Goal: Information Seeking & Learning: Learn about a topic

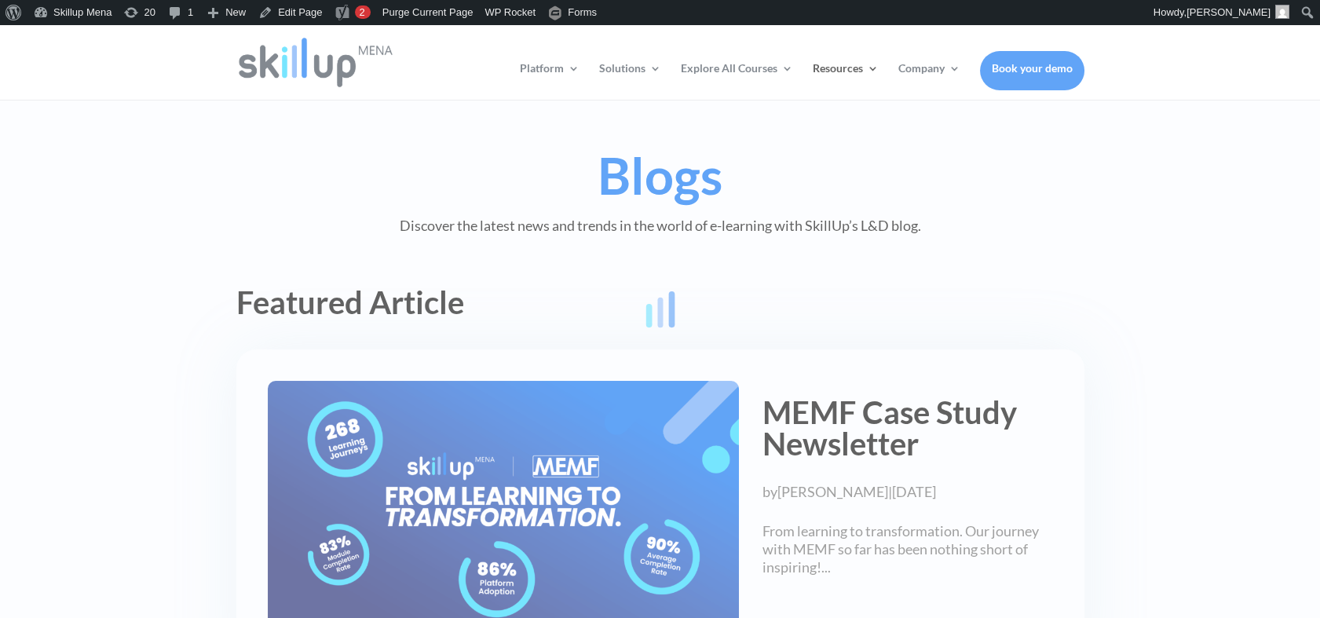
click at [1125, 290] on div at bounding box center [660, 309] width 1320 height 618
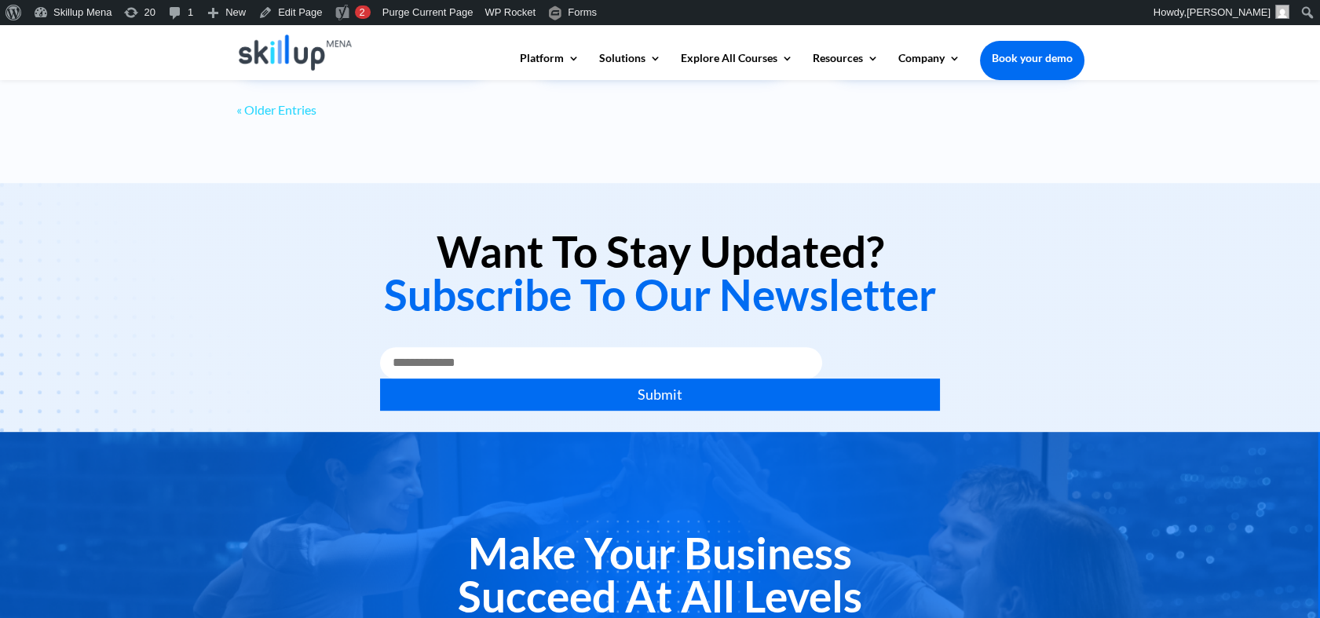
scroll to position [1571, 0]
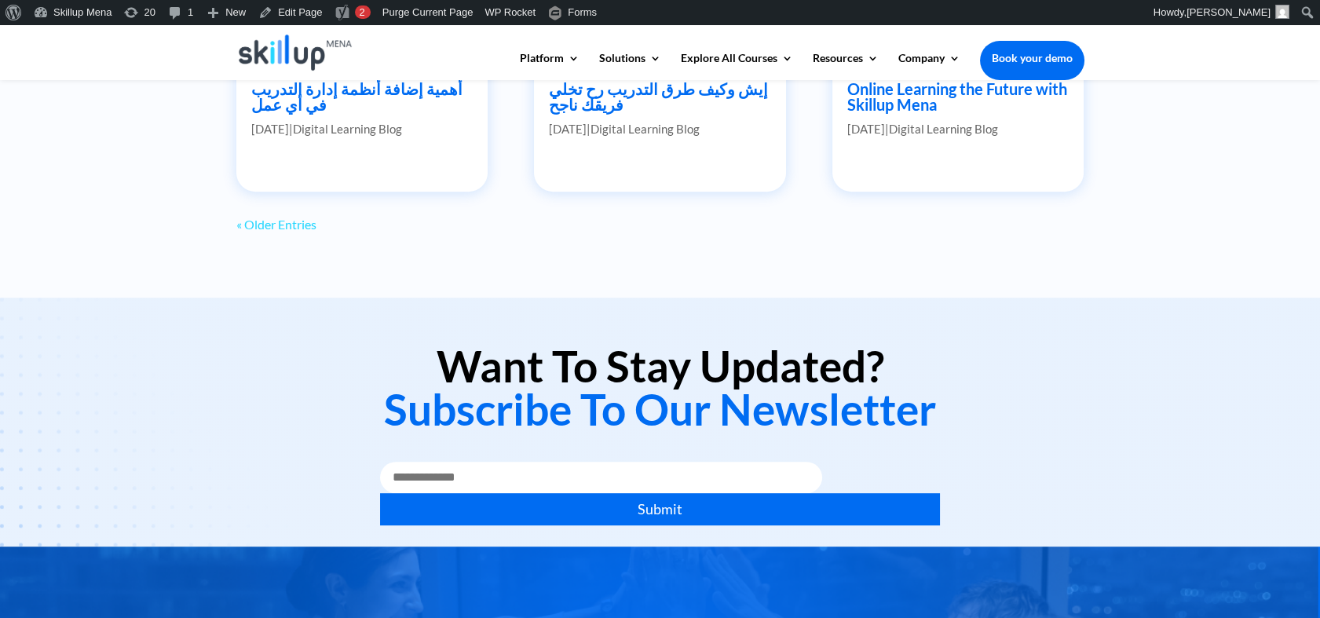
click at [276, 228] on link "« Older Entries" at bounding box center [276, 224] width 80 height 15
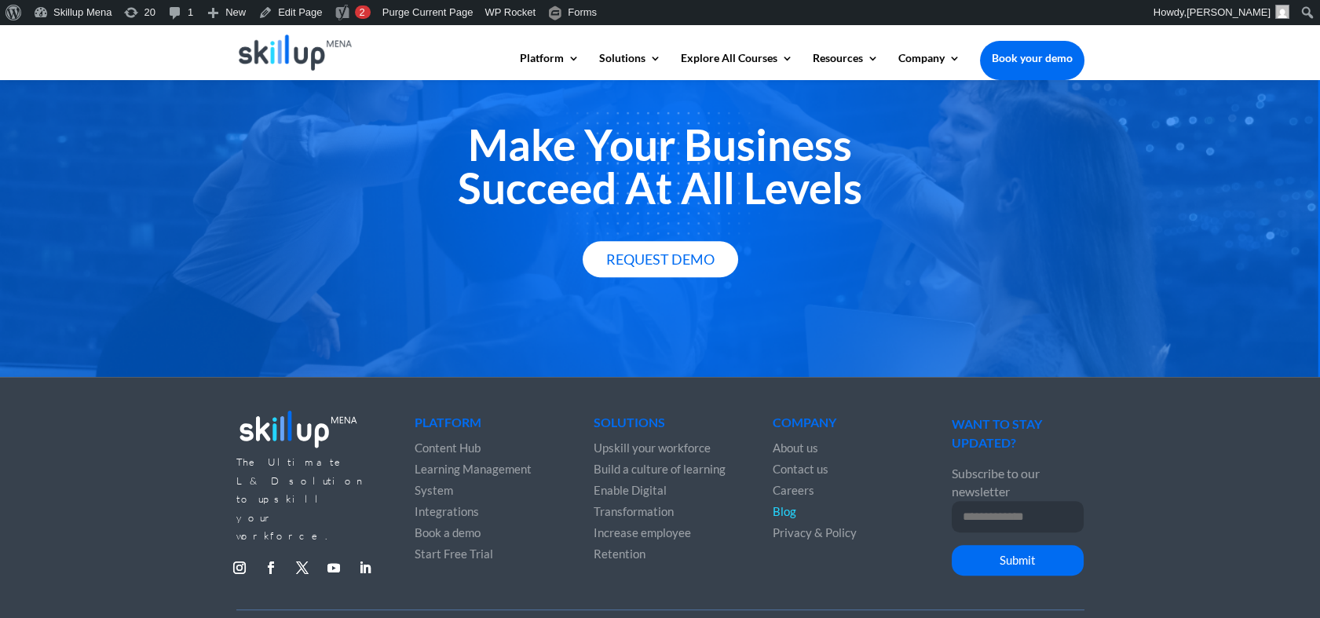
scroll to position [2133, 0]
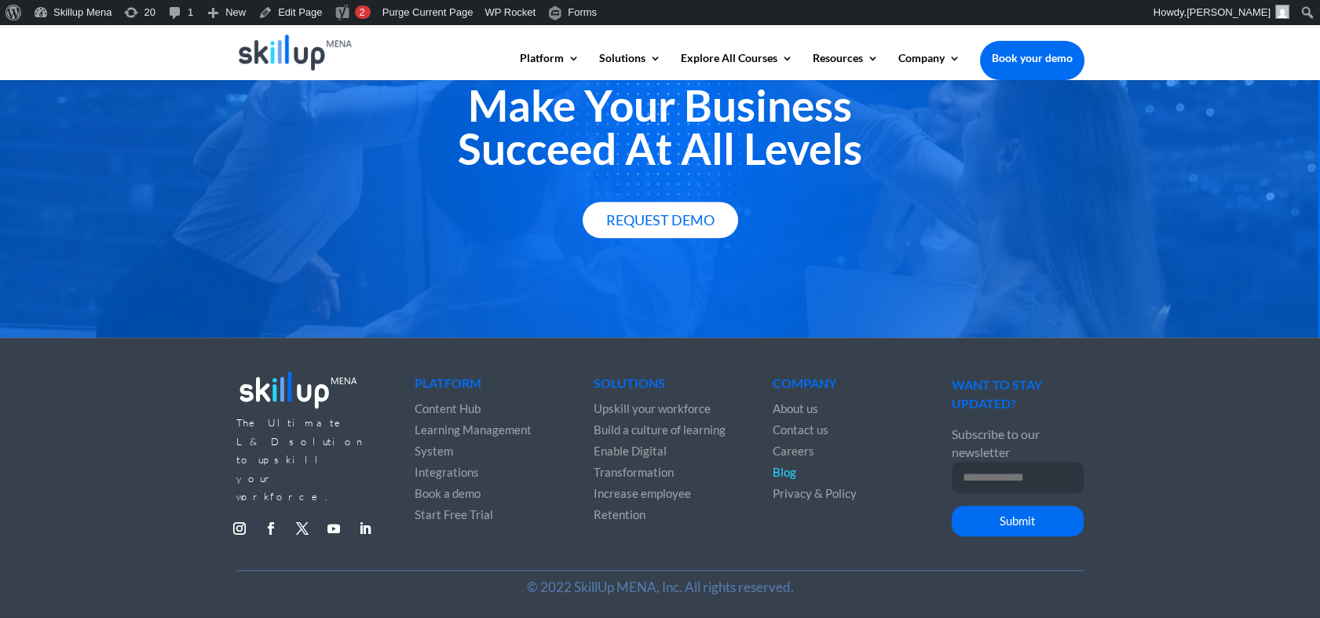
click at [653, 138] on h2 "Make Your Business Succeed At All Levels" at bounding box center [660, 131] width 848 height 94
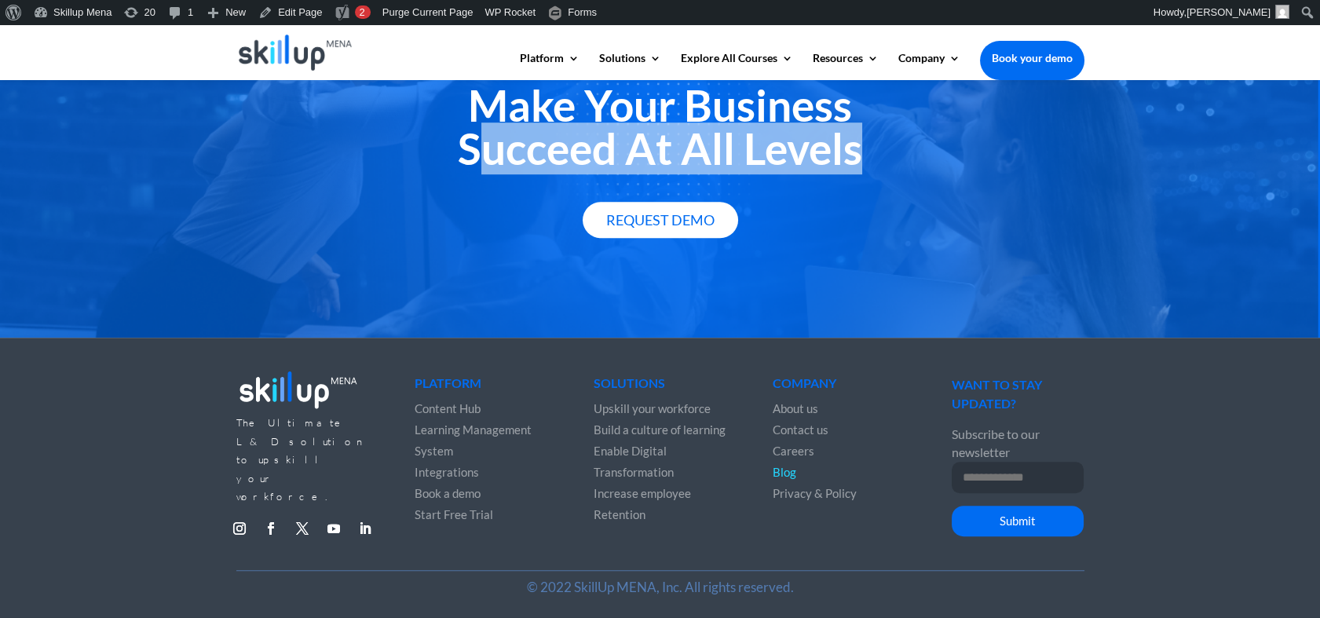
click at [653, 139] on h2 "Make Your Business Succeed At All Levels" at bounding box center [660, 131] width 848 height 94
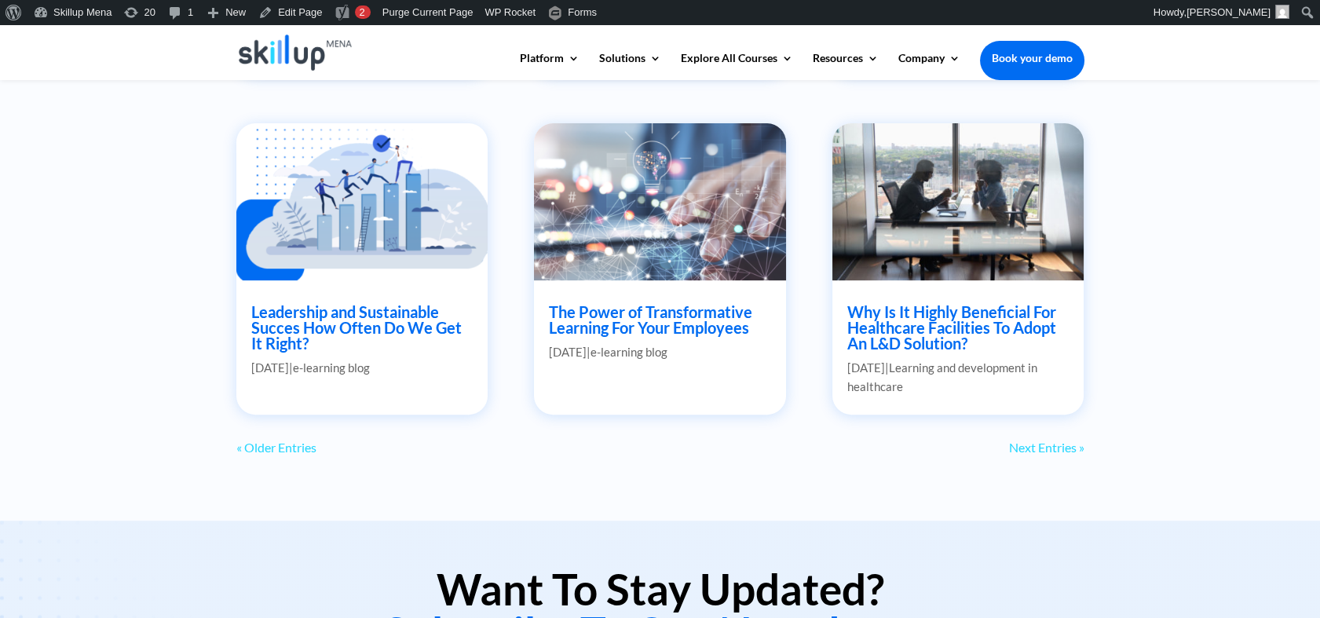
scroll to position [1253, 0]
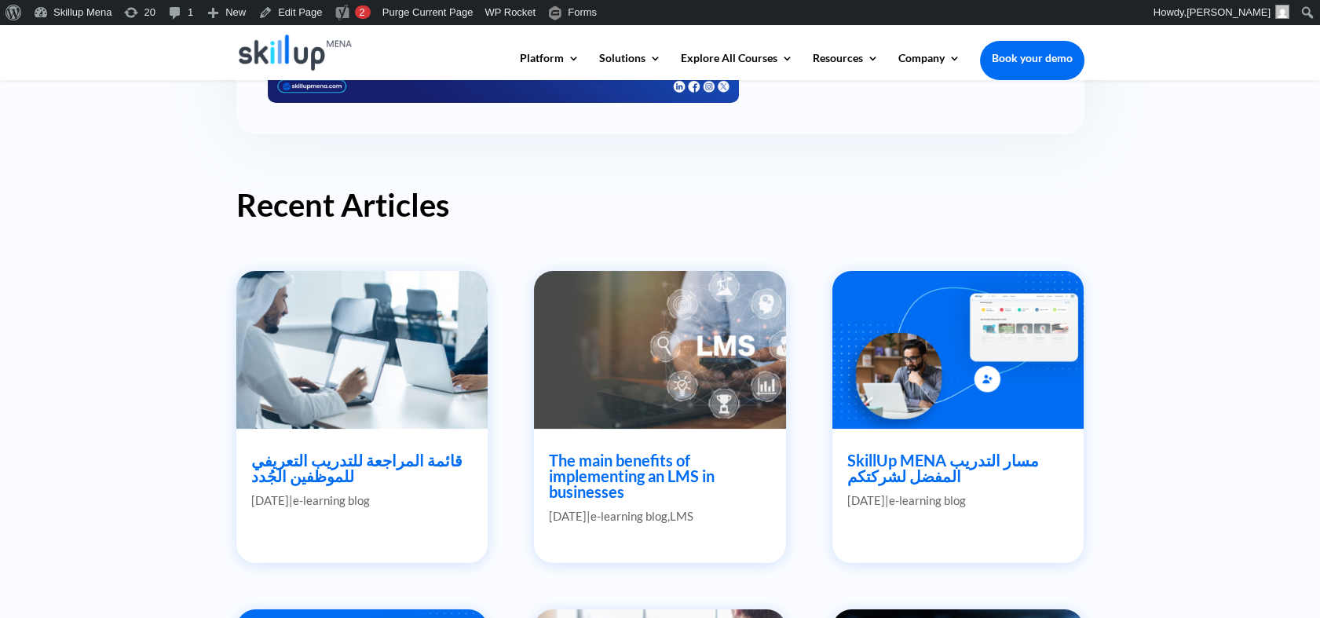
scroll to position [610, 0]
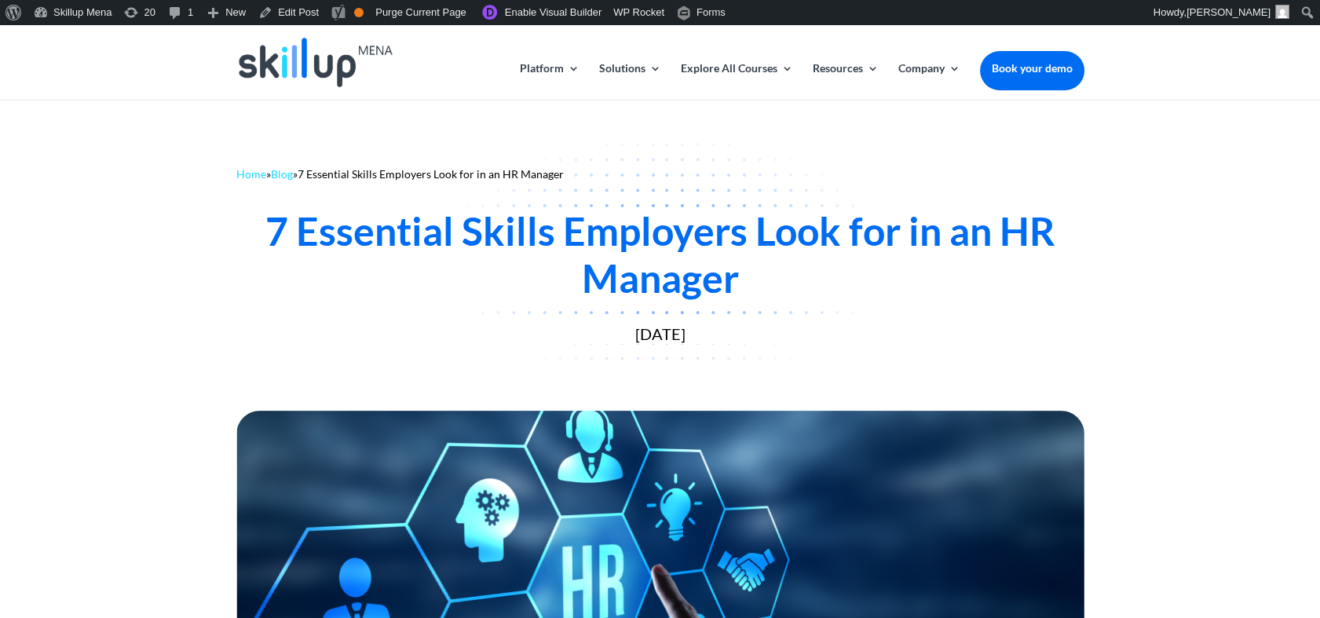
click at [94, 495] on div at bounding box center [660, 592] width 1320 height 375
click at [562, 239] on div "7 Essential Skills Employers Look for in an HR Manager" at bounding box center [660, 254] width 848 height 94
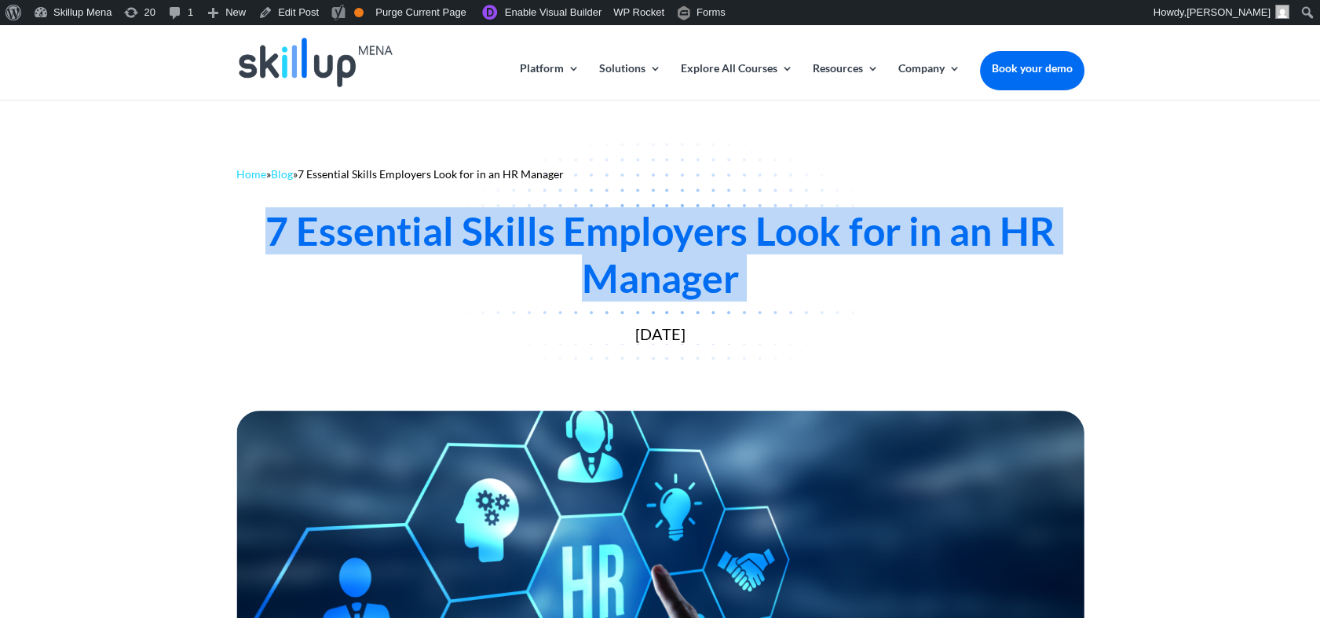
click at [562, 239] on div "7 Essential Skills Employers Look for in an HR Manager" at bounding box center [660, 254] width 848 height 94
click at [1282, 243] on div "Home » Blog » 7 Essential Skills Employers Look for in an HR Manager 7 Essentia…" at bounding box center [660, 252] width 1320 height 306
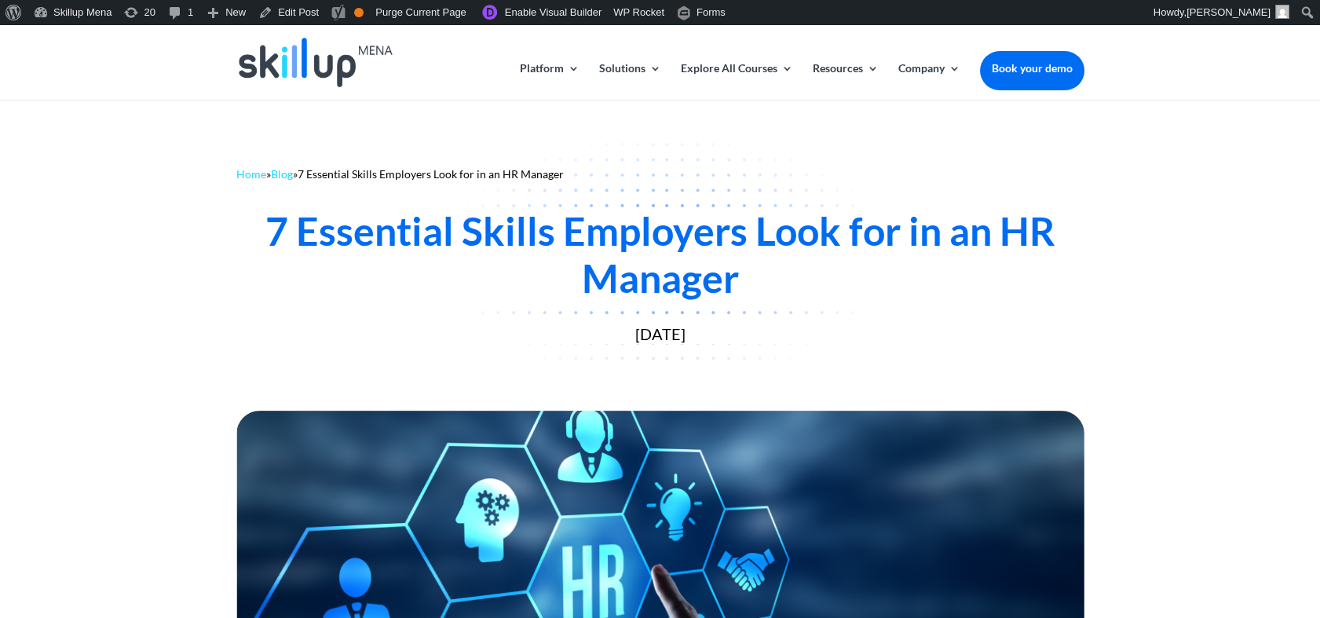
click at [1290, 220] on div "Home » Blog » 7 Essential Skills Employers Look for in an HR Manager 7 Essentia…" at bounding box center [660, 252] width 1320 height 306
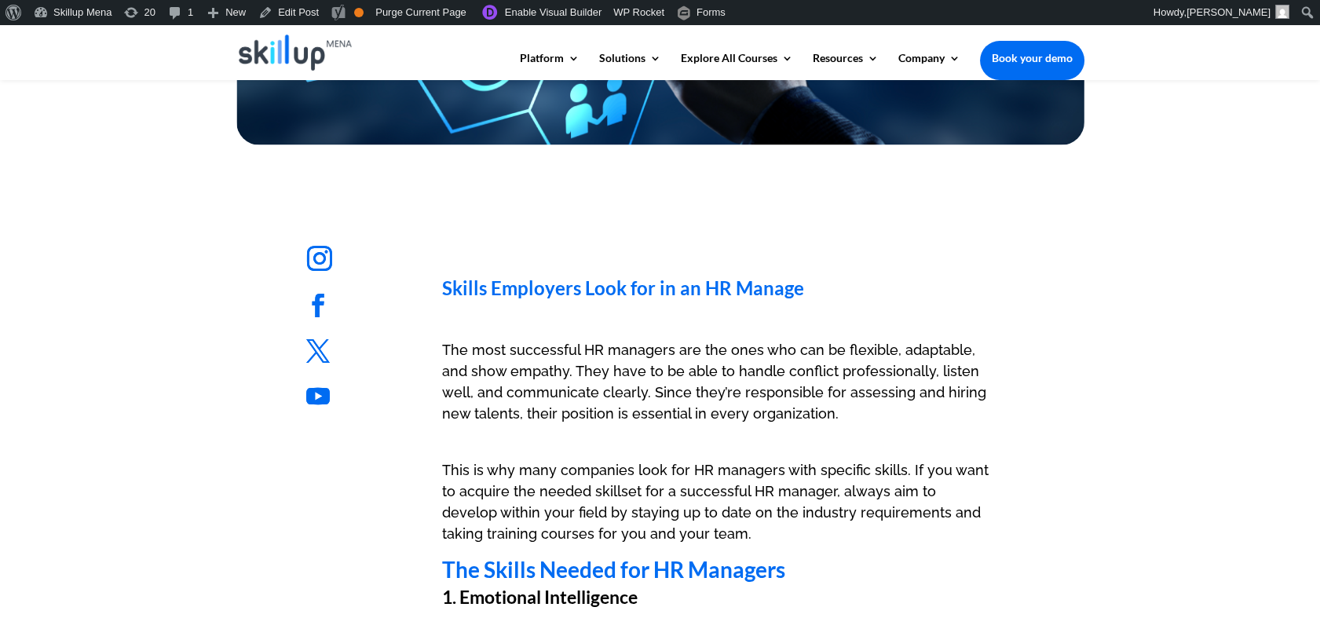
scroll to position [610, 0]
click at [528, 316] on h1 "Skills Employers Look for in an HR Manage" at bounding box center [718, 286] width 552 height 108
click at [530, 302] on h1 "Skills Employers Look for in an HR Manage" at bounding box center [718, 286] width 552 height 108
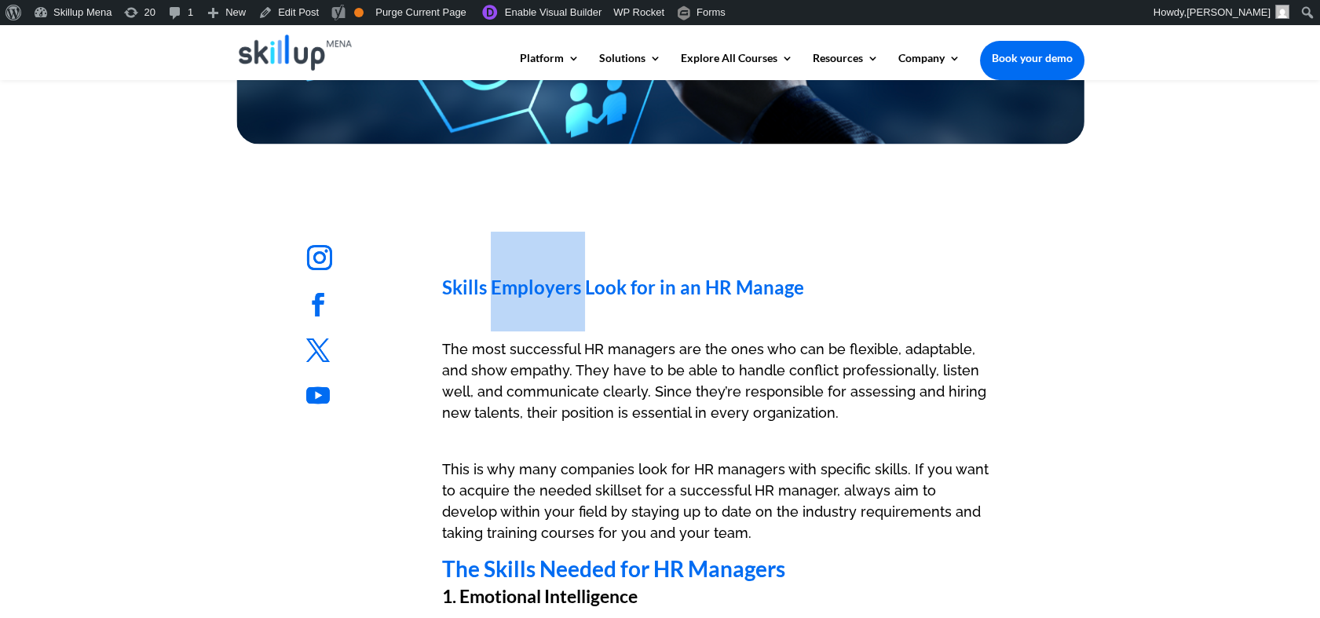
click at [530, 302] on h1 "Skills Employers Look for in an HR Manage" at bounding box center [718, 286] width 552 height 108
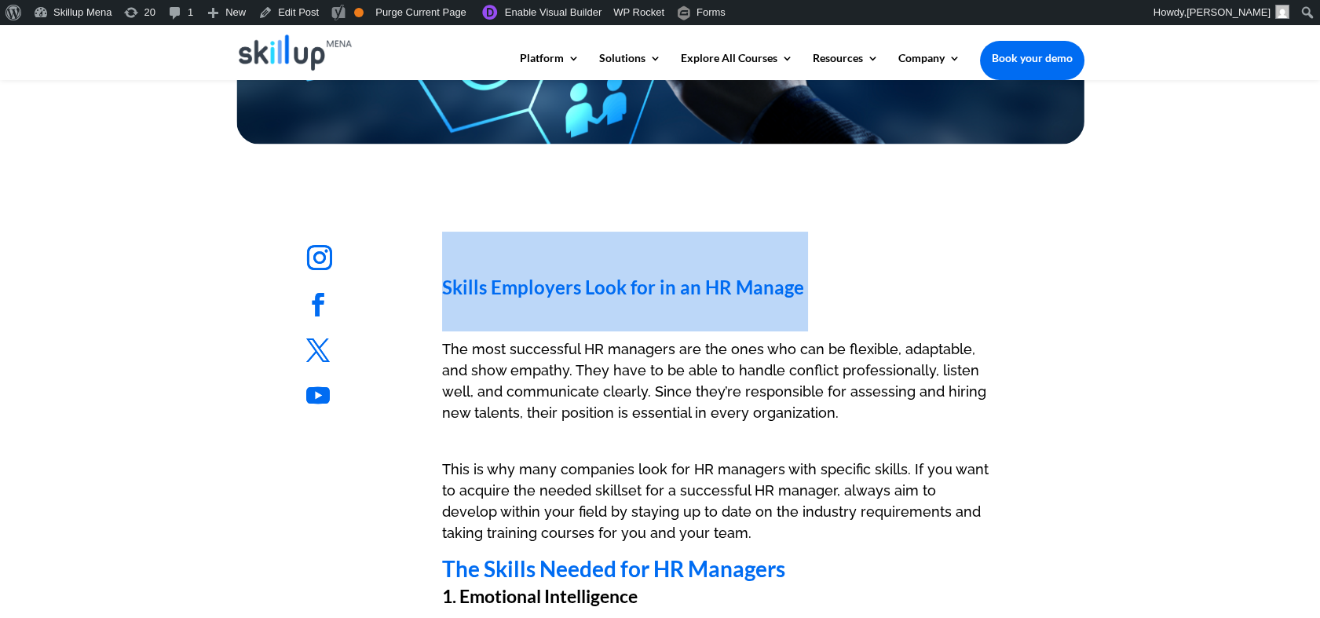
click at [530, 302] on h1 "Skills Employers Look for in an HR Manage" at bounding box center [718, 286] width 552 height 108
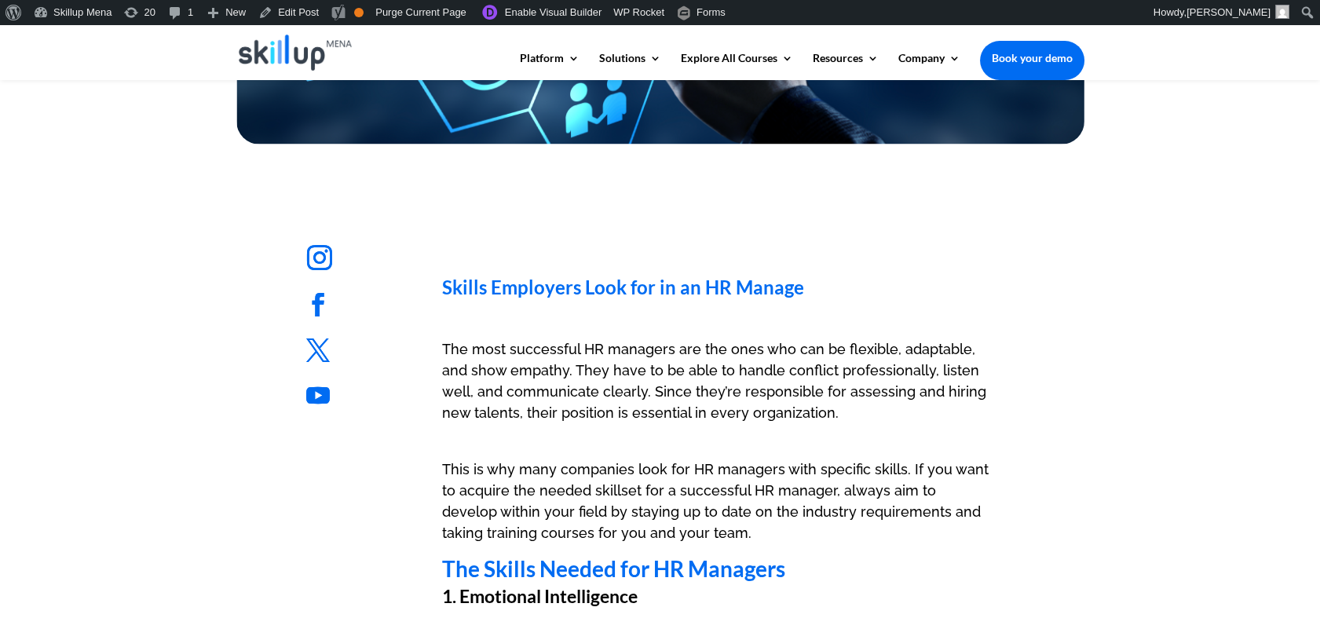
drag, startPoint x: 530, startPoint y: 302, endPoint x: 587, endPoint y: 389, distance: 103.9
click at [587, 389] on p "The most successful HR managers are the ones who can be flexible, adaptable, an…" at bounding box center [718, 399] width 552 height 120
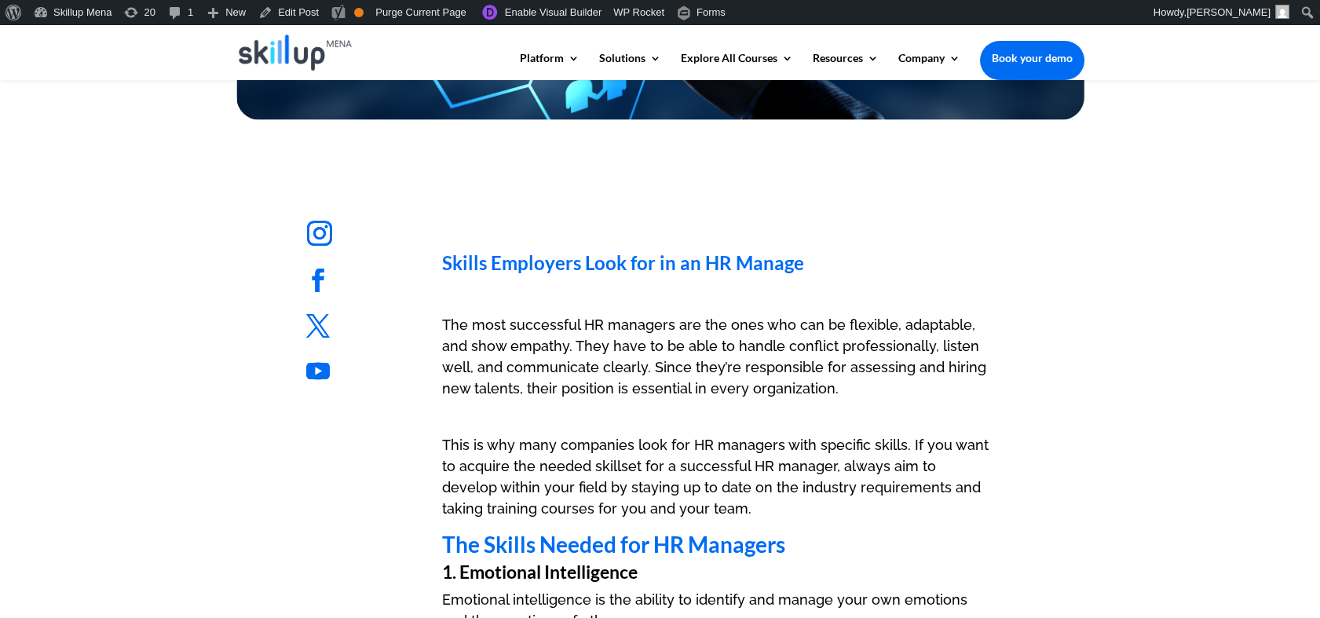
scroll to position [697, 0]
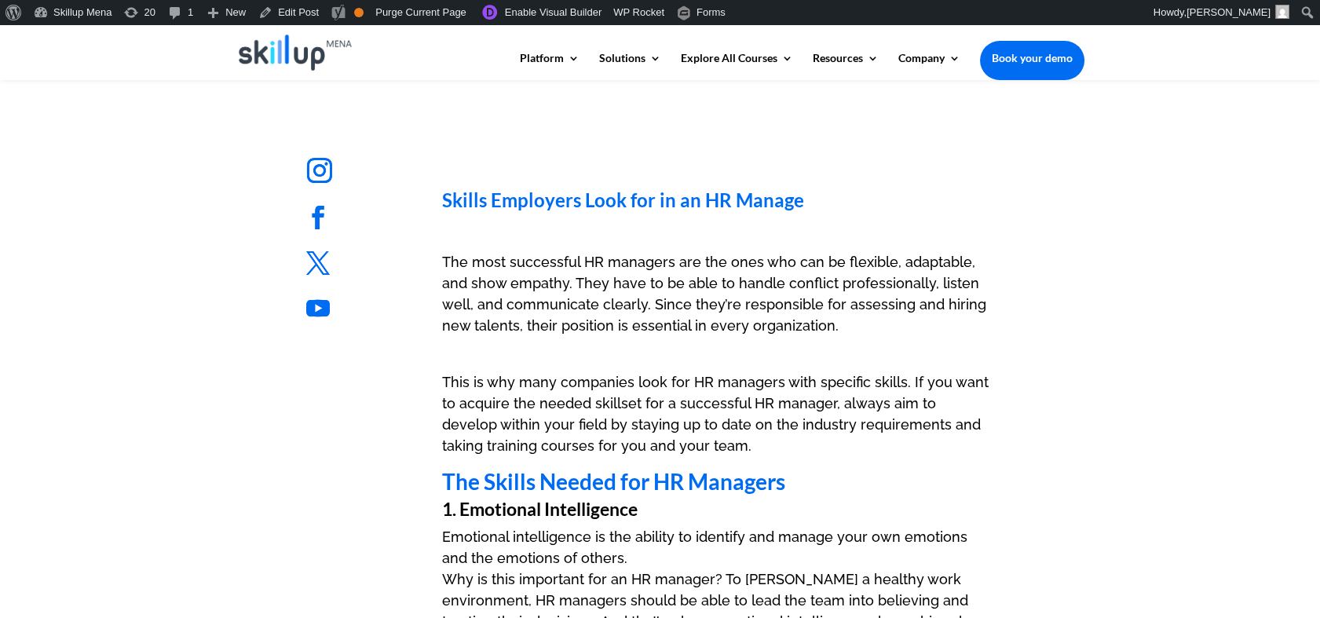
click at [592, 282] on p "The most successful HR managers are the ones who can be flexible, adaptable, an…" at bounding box center [718, 311] width 552 height 120
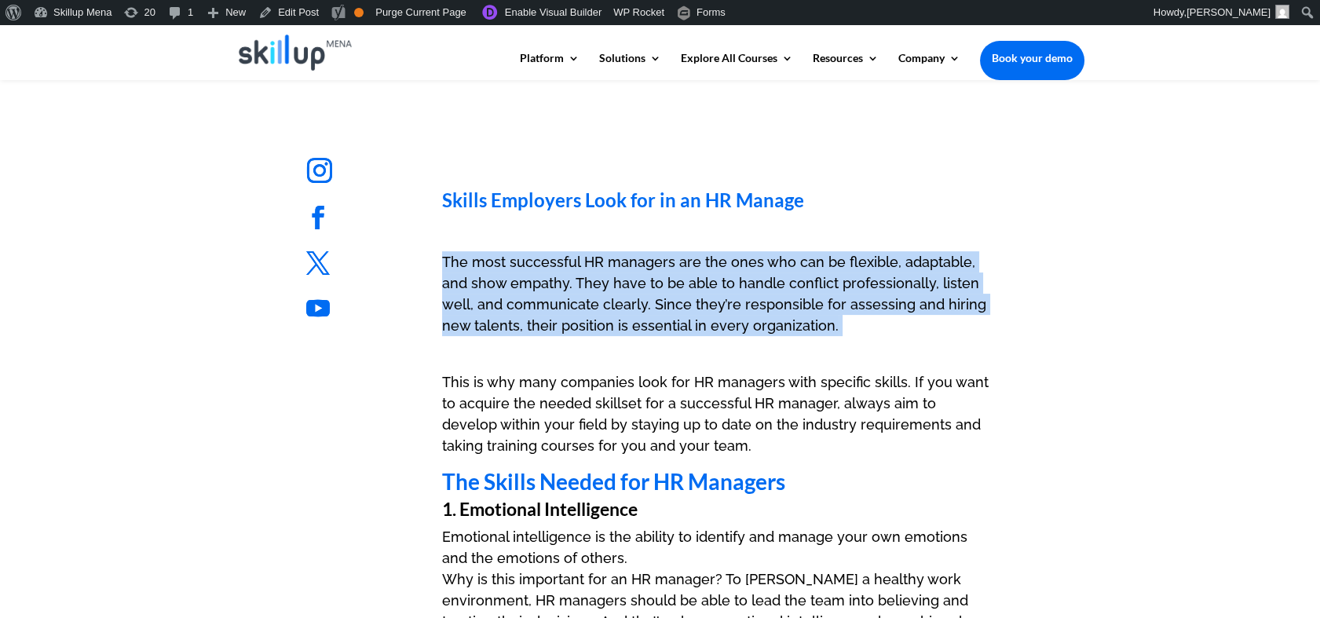
click at [592, 282] on p "The most successful HR managers are the ones who can be flexible, adaptable, an…" at bounding box center [718, 311] width 552 height 120
click at [849, 333] on p "The most successful HR managers are the ones who can be flexible, adaptable, an…" at bounding box center [718, 311] width 552 height 120
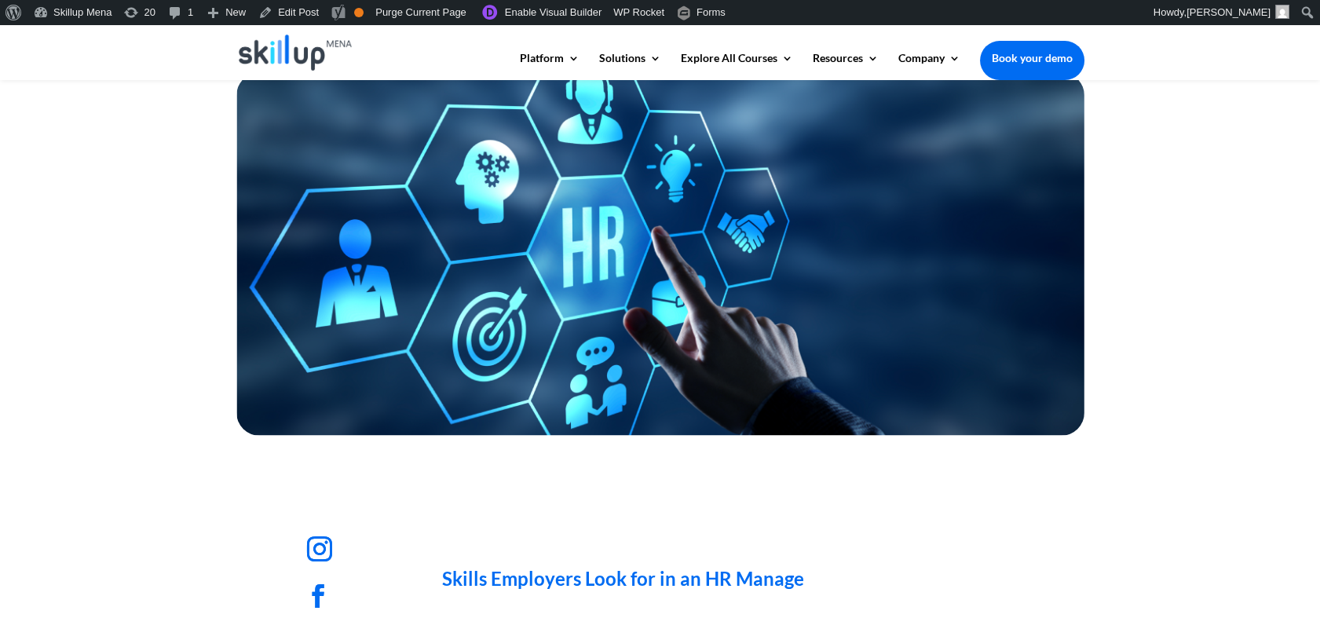
scroll to position [87, 0]
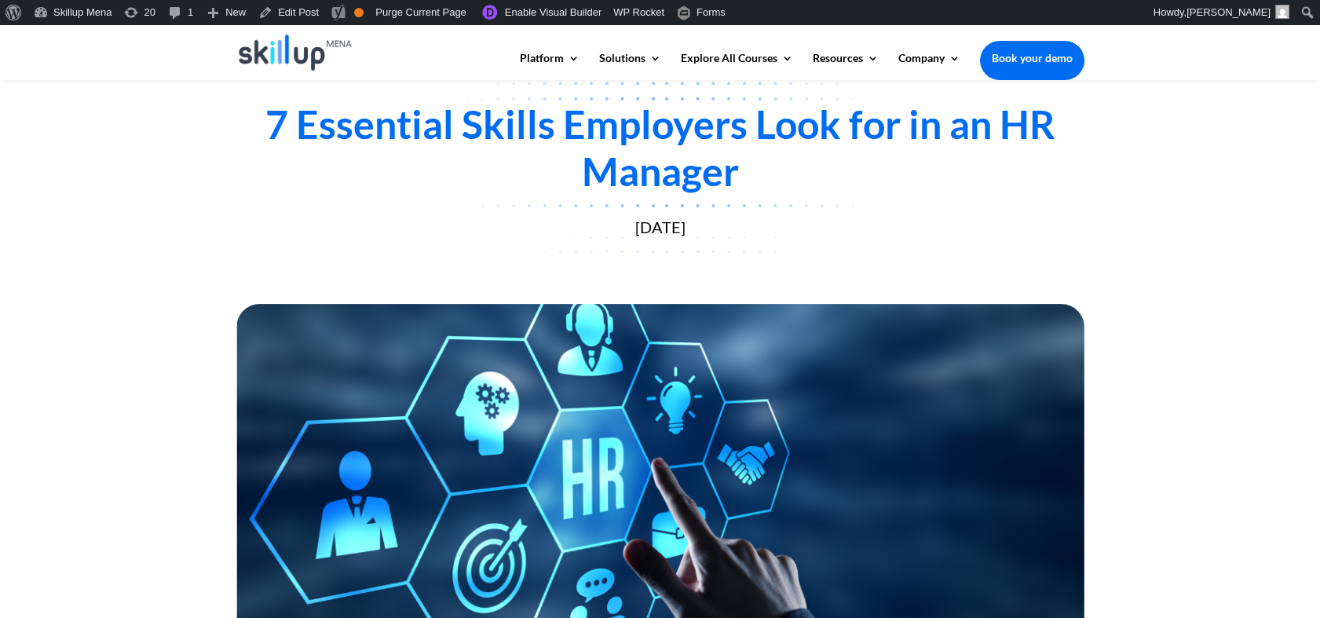
drag, startPoint x: 1074, startPoint y: 21, endPoint x: 751, endPoint y: 159, distance: 351.9
click at [572, 161] on div "7 Essential Skills Employers Look for in an HR Manager" at bounding box center [660, 148] width 848 height 94
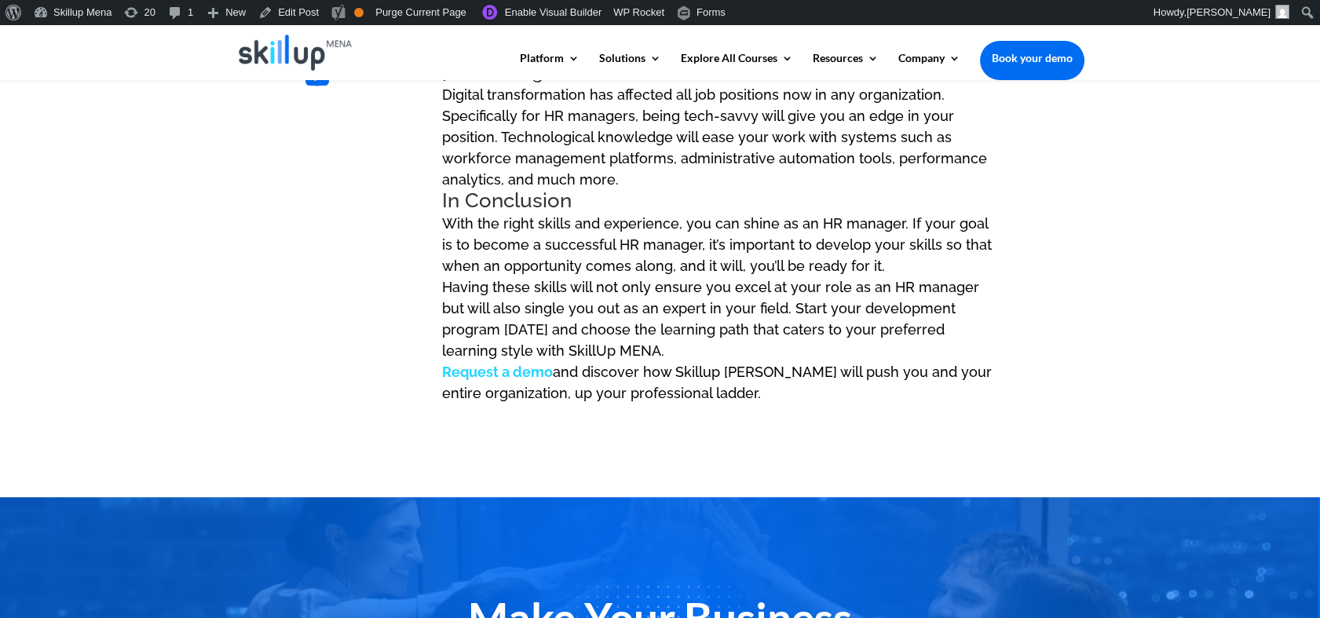
scroll to position [2241, 0]
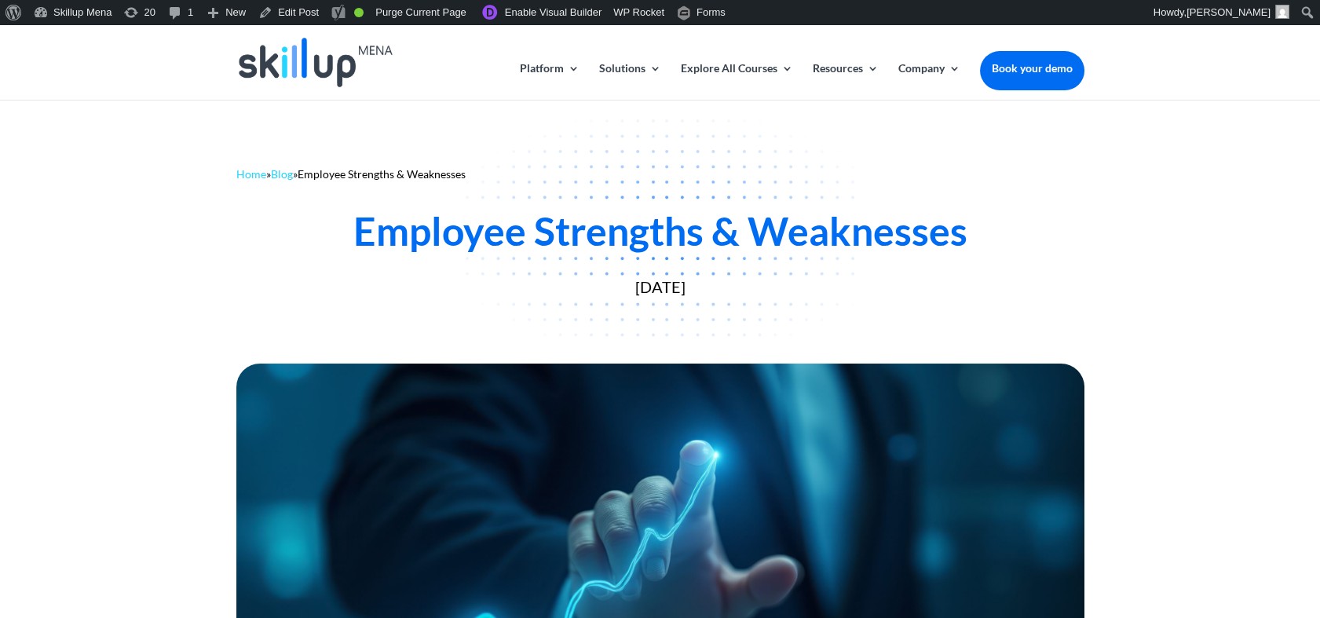
drag, startPoint x: 1200, startPoint y: 138, endPoint x: 1100, endPoint y: 13, distance: 160.4
click at [1181, 103] on div "Home » Blog » Employee Strengths & Weaknesses Employee Strengths & Weaknesses S…" at bounding box center [660, 228] width 1320 height 258
